Goal: Communication & Community: Ask a question

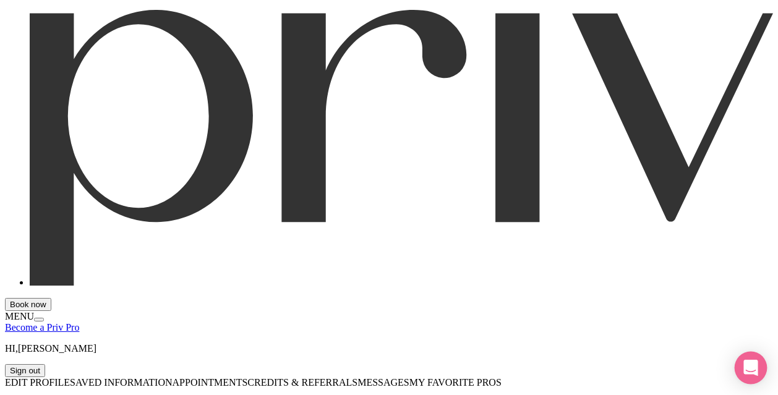
click at [752, 367] on icon "Open Intercom Messenger" at bounding box center [750, 368] width 14 height 16
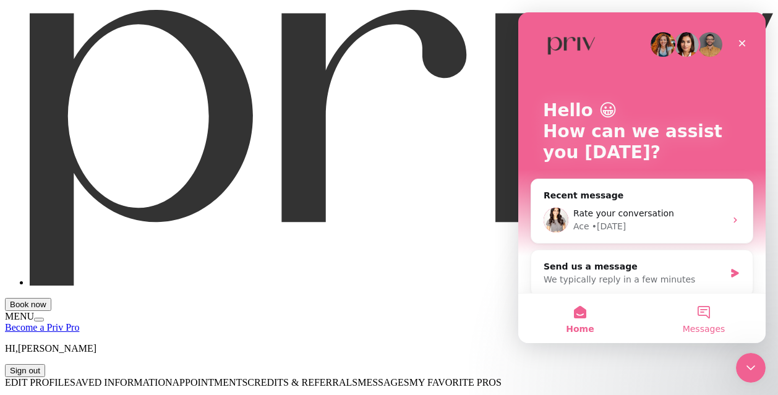
click at [700, 313] on button "Messages" at bounding box center [704, 318] width 124 height 49
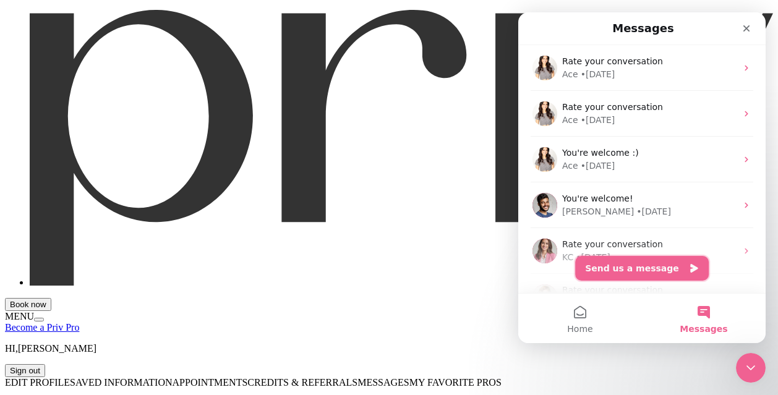
click at [645, 274] on button "Send us a message" at bounding box center [642, 268] width 134 height 25
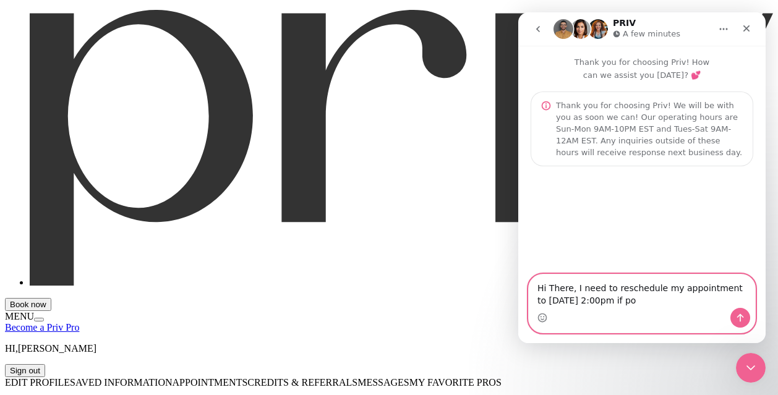
click at [667, 302] on textarea "Hi There, I need to reschedule my appointment to [DATE] 2:00pm if po" at bounding box center [642, 291] width 226 height 33
drag, startPoint x: 573, startPoint y: 302, endPoint x: 526, endPoint y: 302, distance: 47.0
click at [526, 302] on div "Hi There, I need to reschedule my appointment to [DATE] 2:00pm if po Hi There, …" at bounding box center [641, 303] width 247 height 59
drag, startPoint x: 581, startPoint y: 301, endPoint x: 564, endPoint y: 301, distance: 17.3
click at [564, 301] on textarea "Hi There, I need to reschedule my appointment to [DATE] 2:00pm if po" at bounding box center [642, 291] width 226 height 33
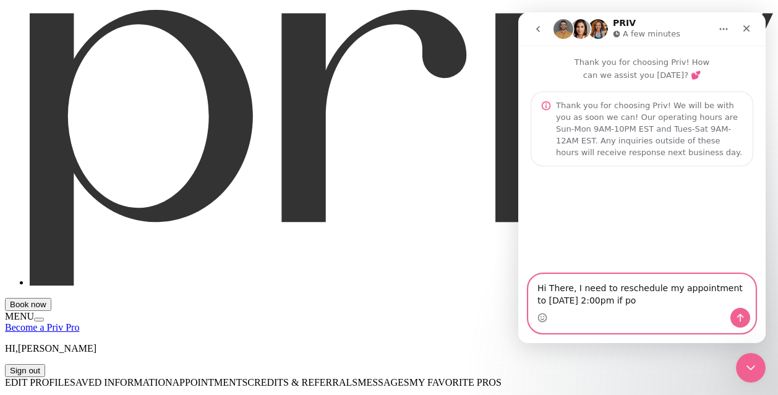
click at [647, 299] on textarea "Hi There, I need to reschedule my appointment to [DATE] 2:00pm if po" at bounding box center [642, 291] width 226 height 33
type textarea "Hi There, I need to reschedule my appointment to [DATE] 2:00pm if possible."
